Goal: Transaction & Acquisition: Purchase product/service

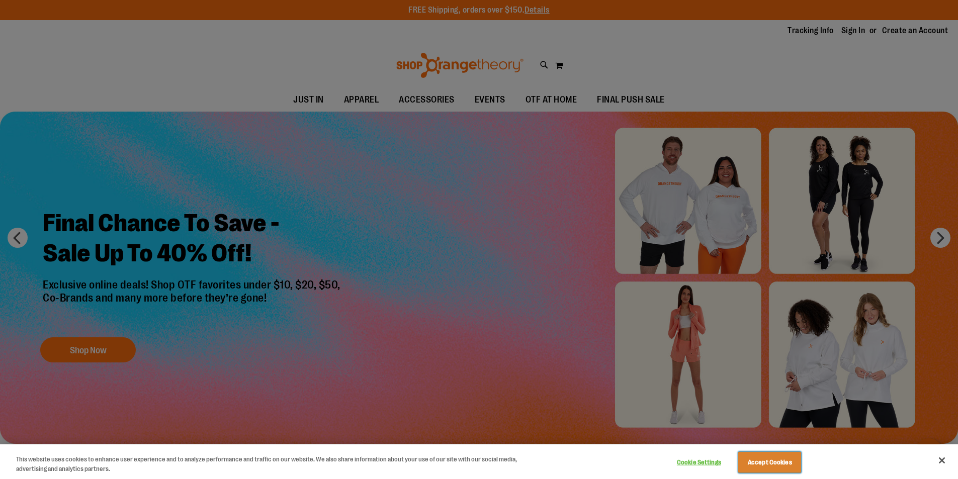
click at [759, 464] on button "Accept Cookies" at bounding box center [770, 462] width 63 height 21
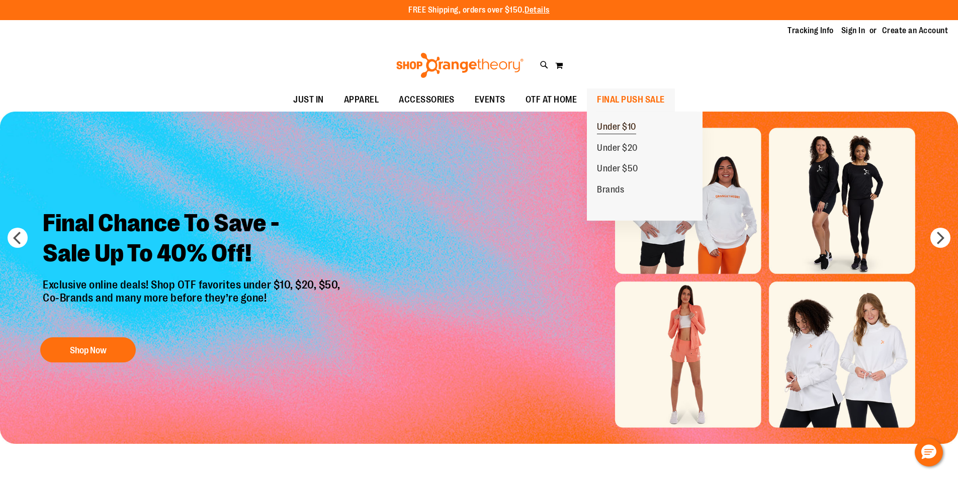
click at [602, 123] on span "Under $10" at bounding box center [616, 128] width 39 height 13
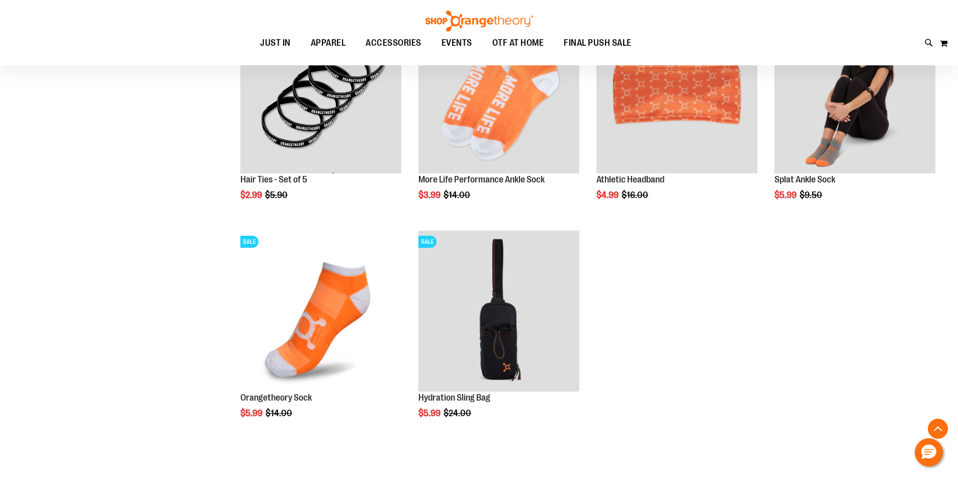
scroll to position [855, 0]
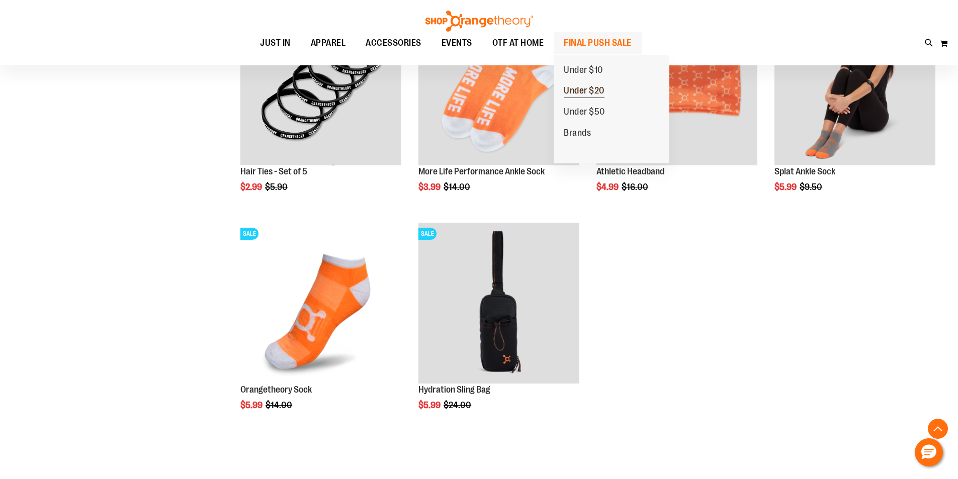
click at [595, 89] on span "Under $20" at bounding box center [584, 92] width 41 height 13
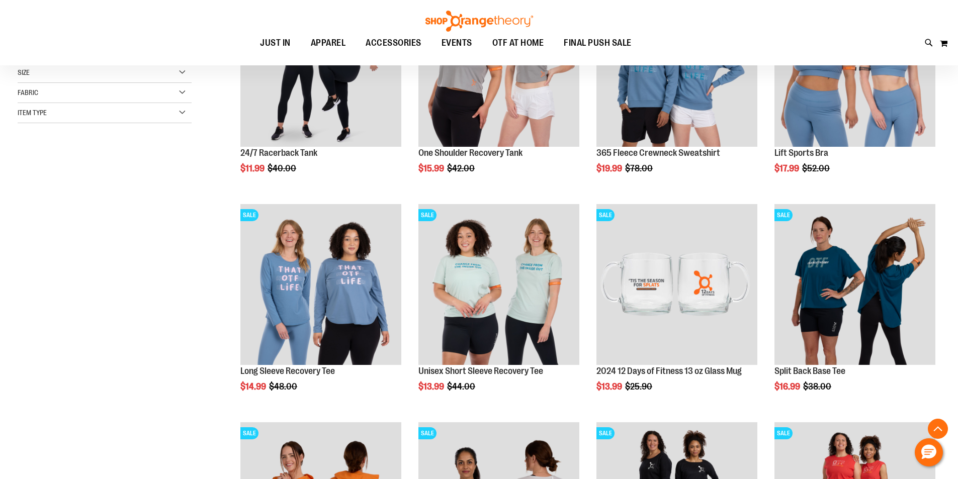
scroll to position [251, 0]
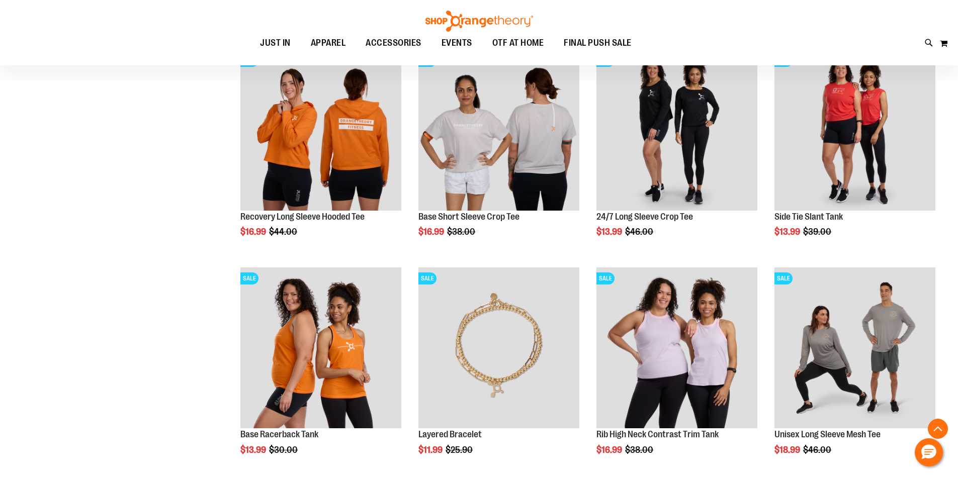
scroll to position [603, 0]
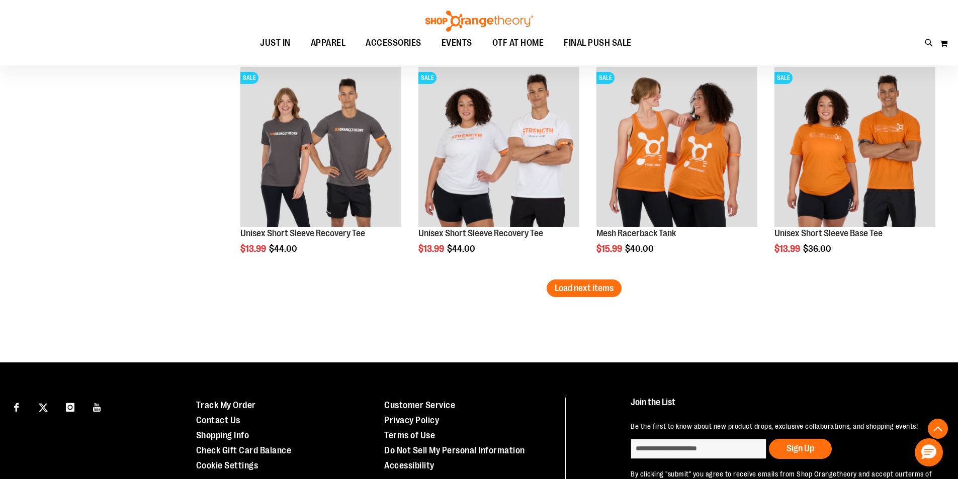
scroll to position [1911, 0]
